Goal: Find contact information: Find contact information

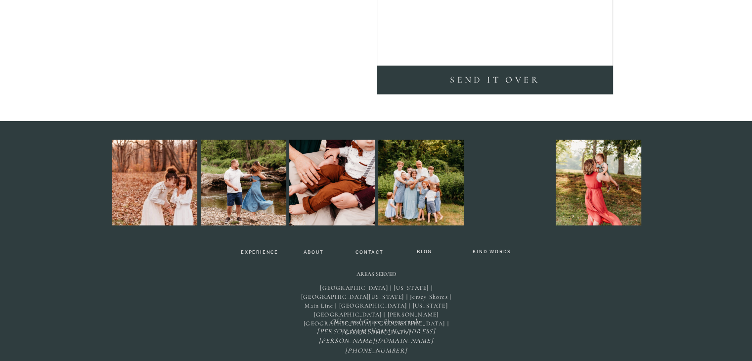
scroll to position [2770, 0]
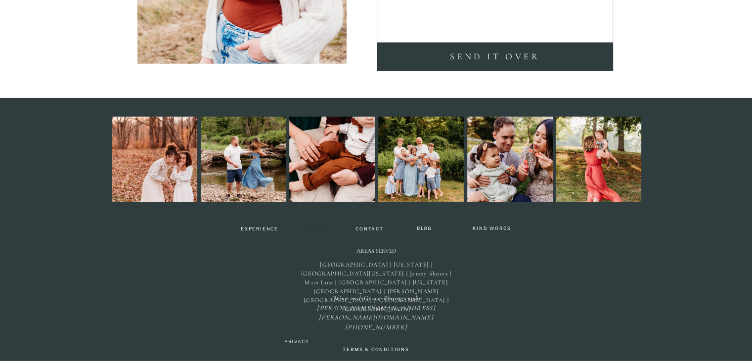
click at [308, 227] on nav "About" at bounding box center [313, 229] width 29 height 6
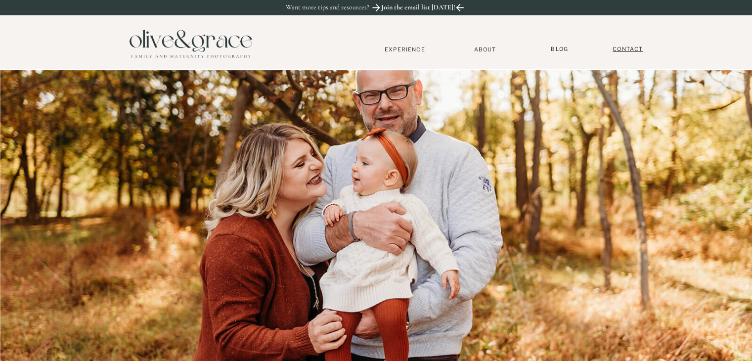
click at [629, 51] on nav "Contact" at bounding box center [628, 48] width 40 height 7
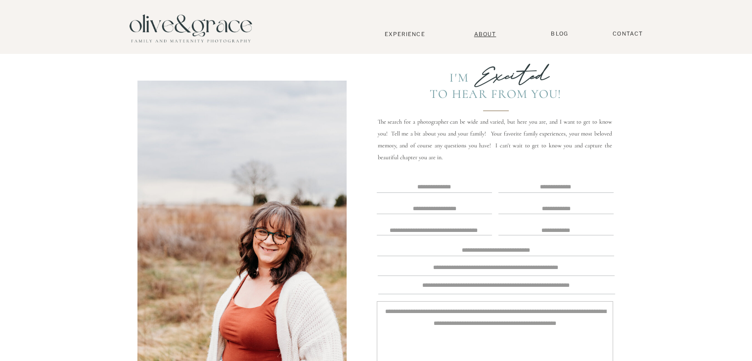
click at [493, 35] on nav "About" at bounding box center [485, 34] width 30 height 6
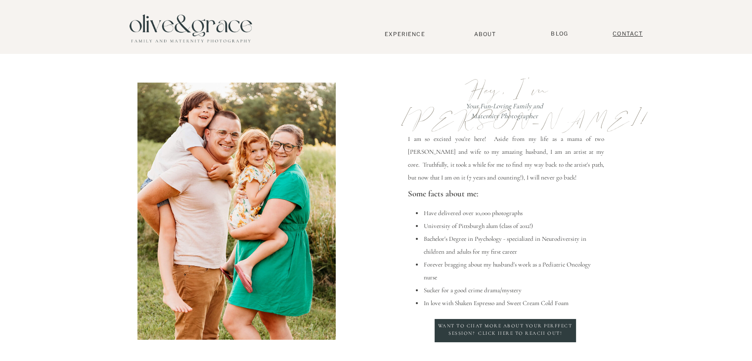
click at [621, 34] on nav "Contact" at bounding box center [628, 33] width 40 height 7
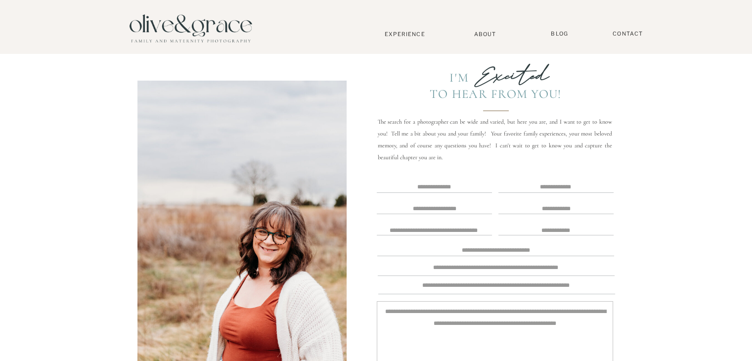
click at [431, 186] on textarea at bounding box center [434, 187] width 113 height 8
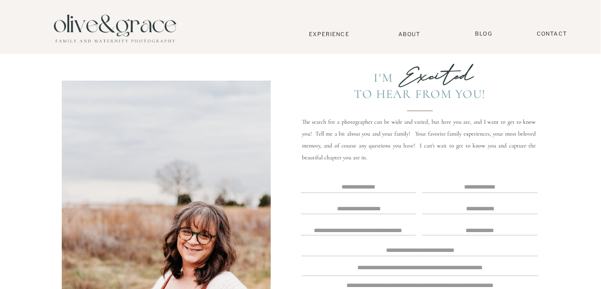
drag, startPoint x: 732, startPoint y: 0, endPoint x: 394, endPoint y: 179, distance: 382.2
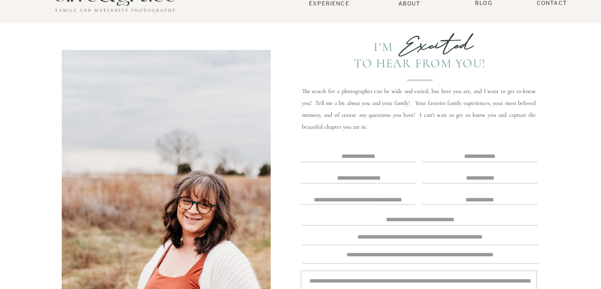
scroll to position [36, 0]
